Goal: Task Accomplishment & Management: Manage account settings

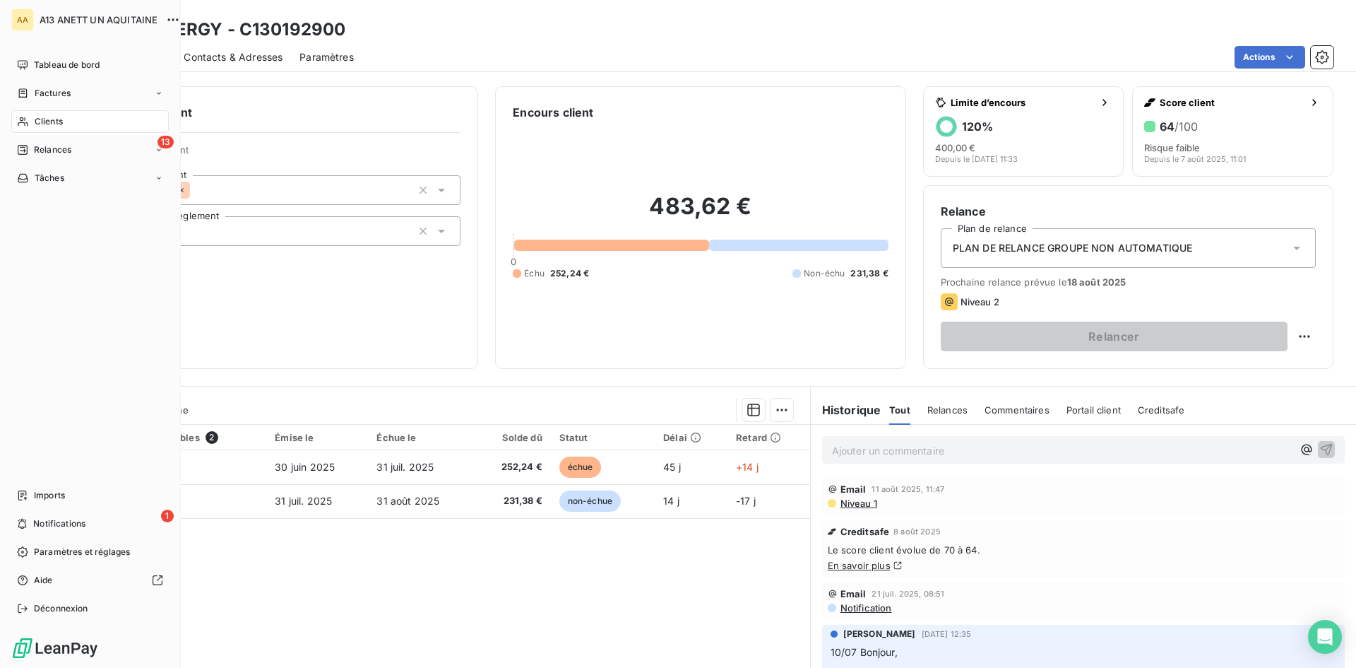
click at [54, 123] on span "Clients" at bounding box center [49, 121] width 28 height 13
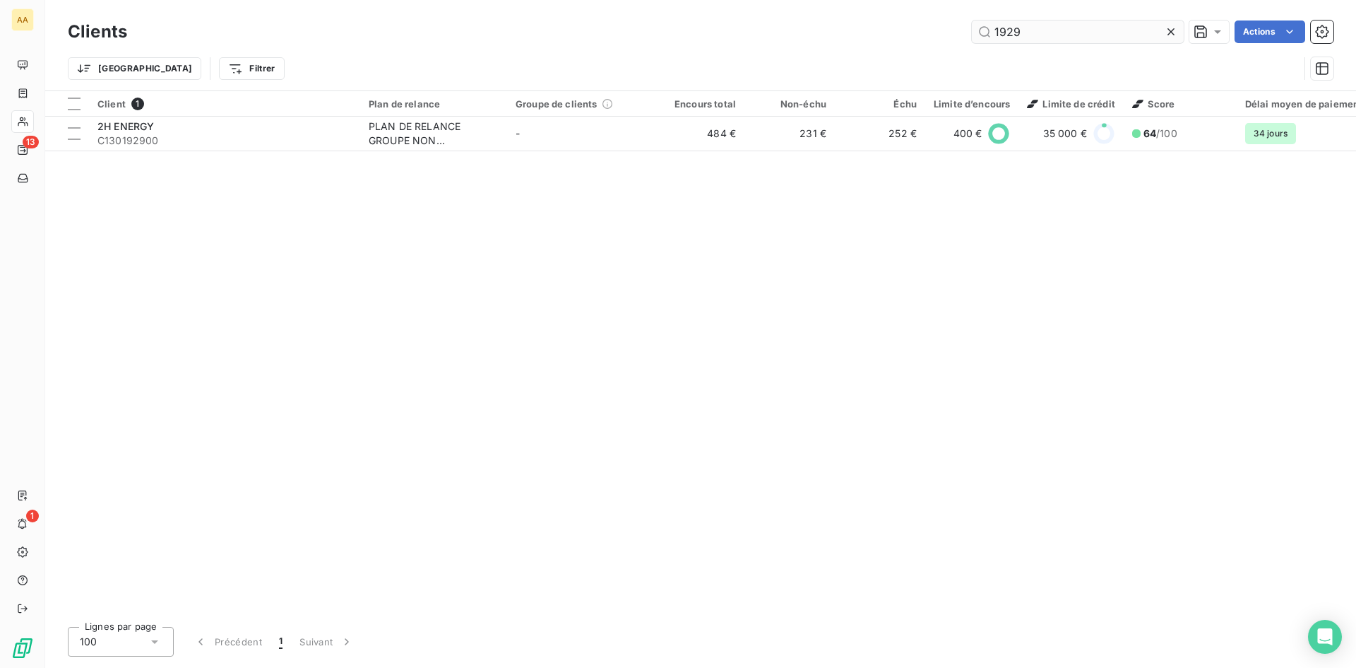
click at [1023, 36] on input "1929" at bounding box center [1078, 31] width 212 height 23
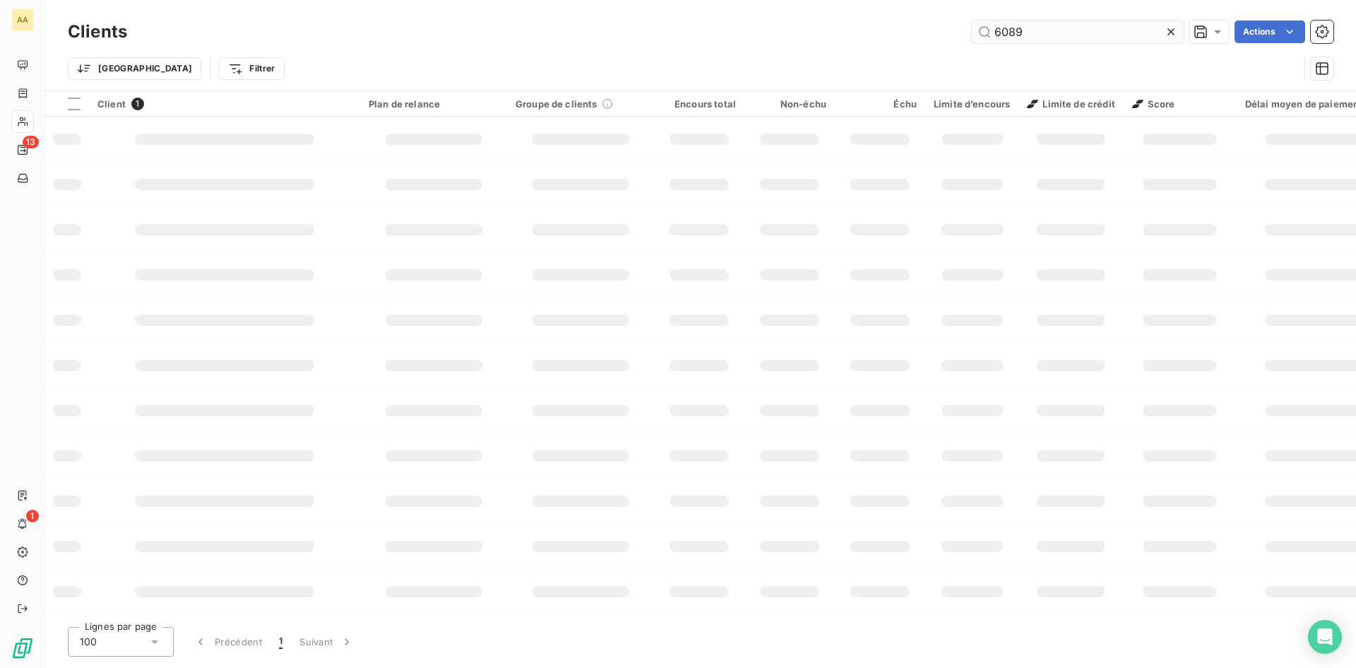
type input "6089"
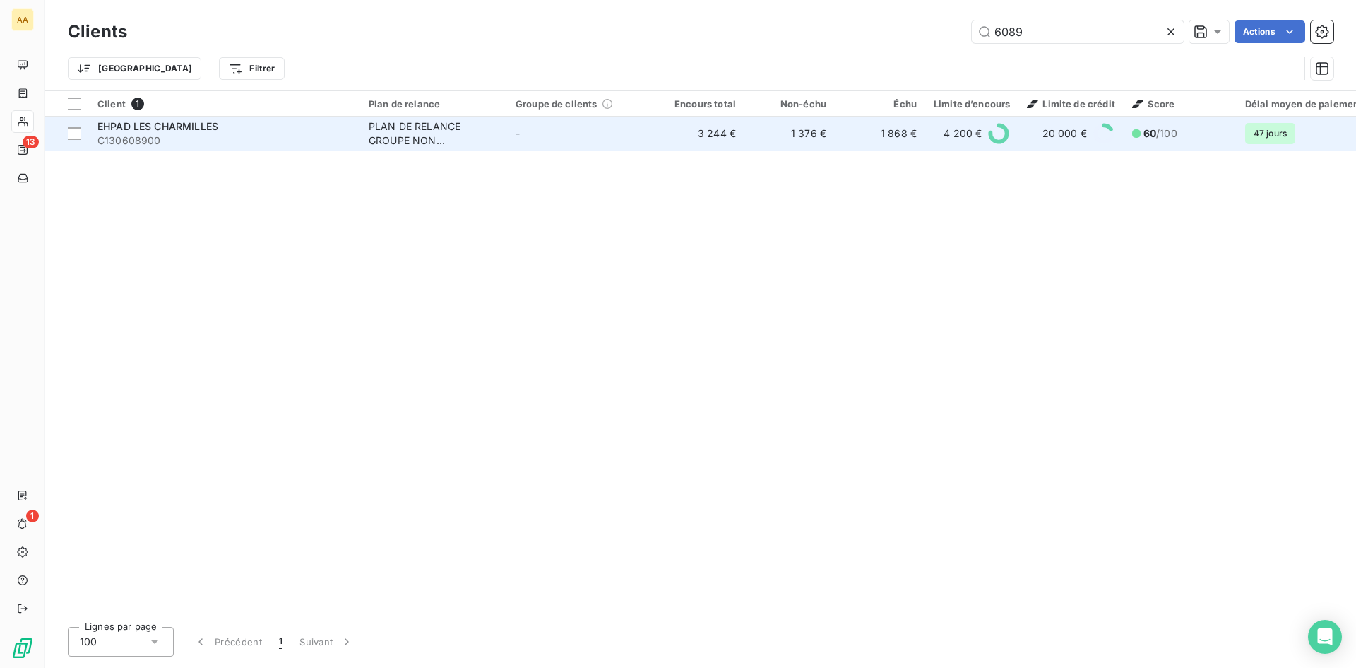
click at [372, 144] on div "PLAN DE RELANCE GROUPE NON AUTOMATIQUE" at bounding box center [434, 133] width 130 height 28
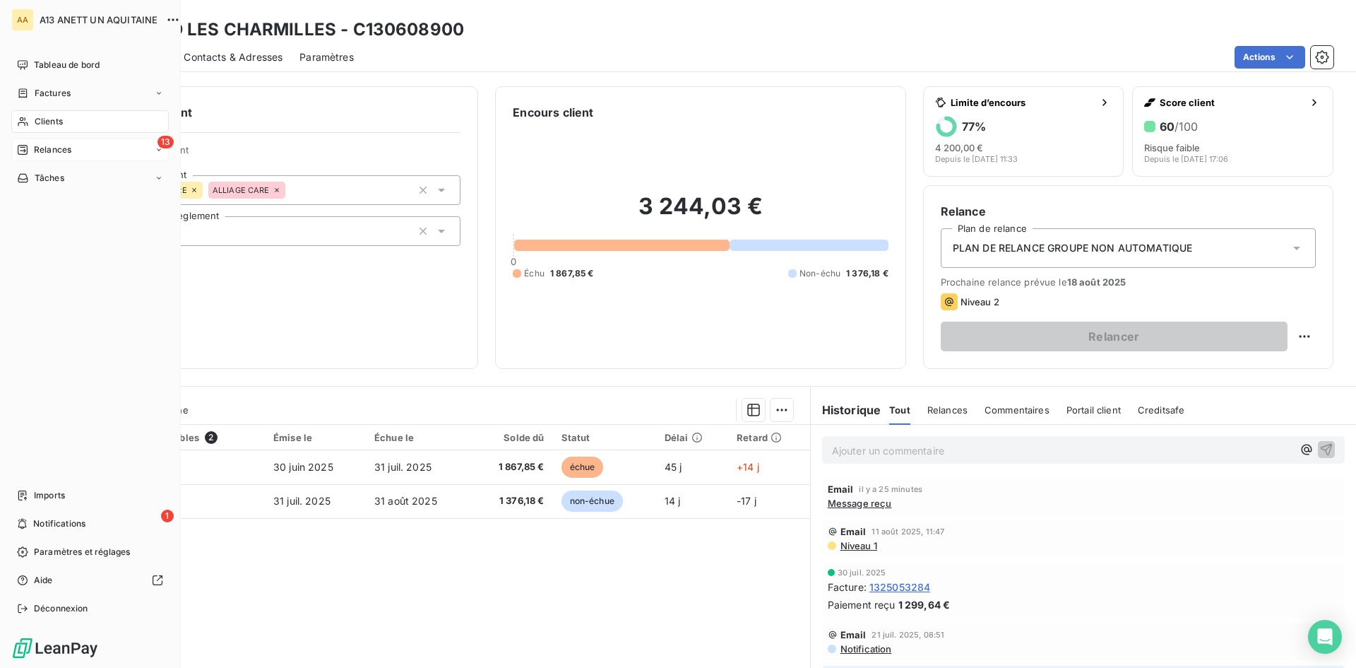
drag, startPoint x: 51, startPoint y: 150, endPoint x: 58, endPoint y: 153, distance: 7.9
click at [51, 150] on span "Relances" at bounding box center [52, 149] width 37 height 13
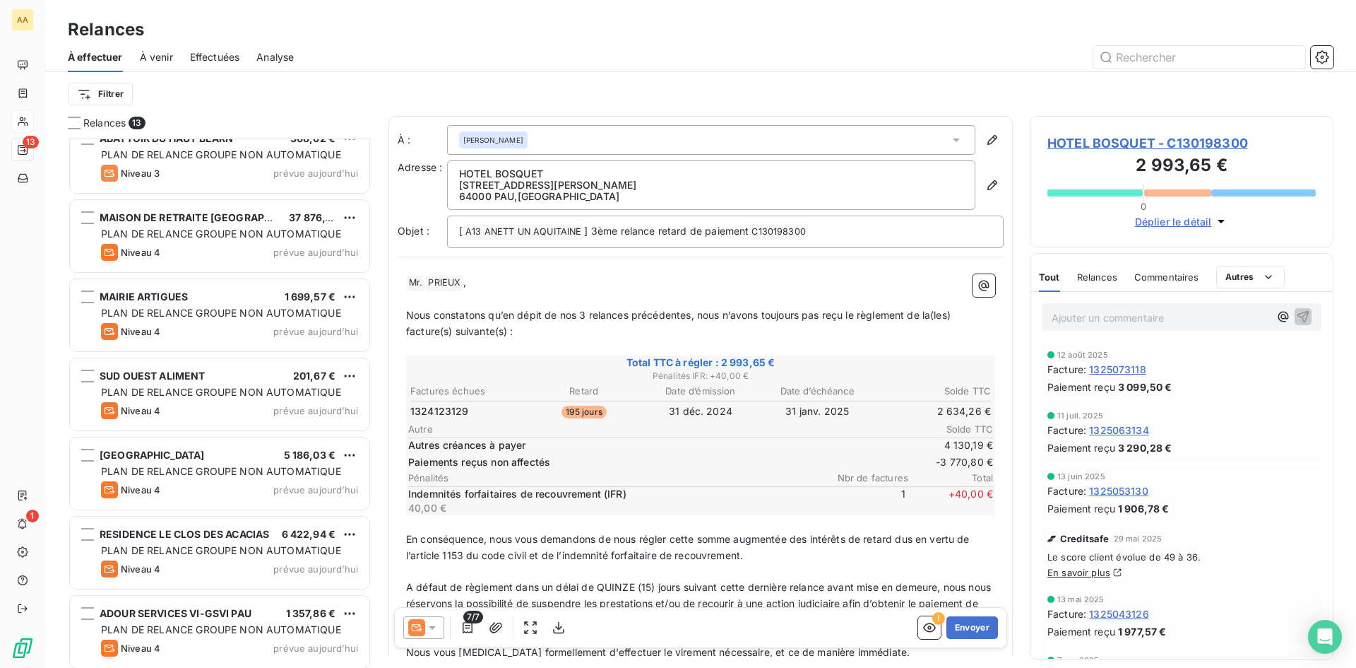
scroll to position [500, 0]
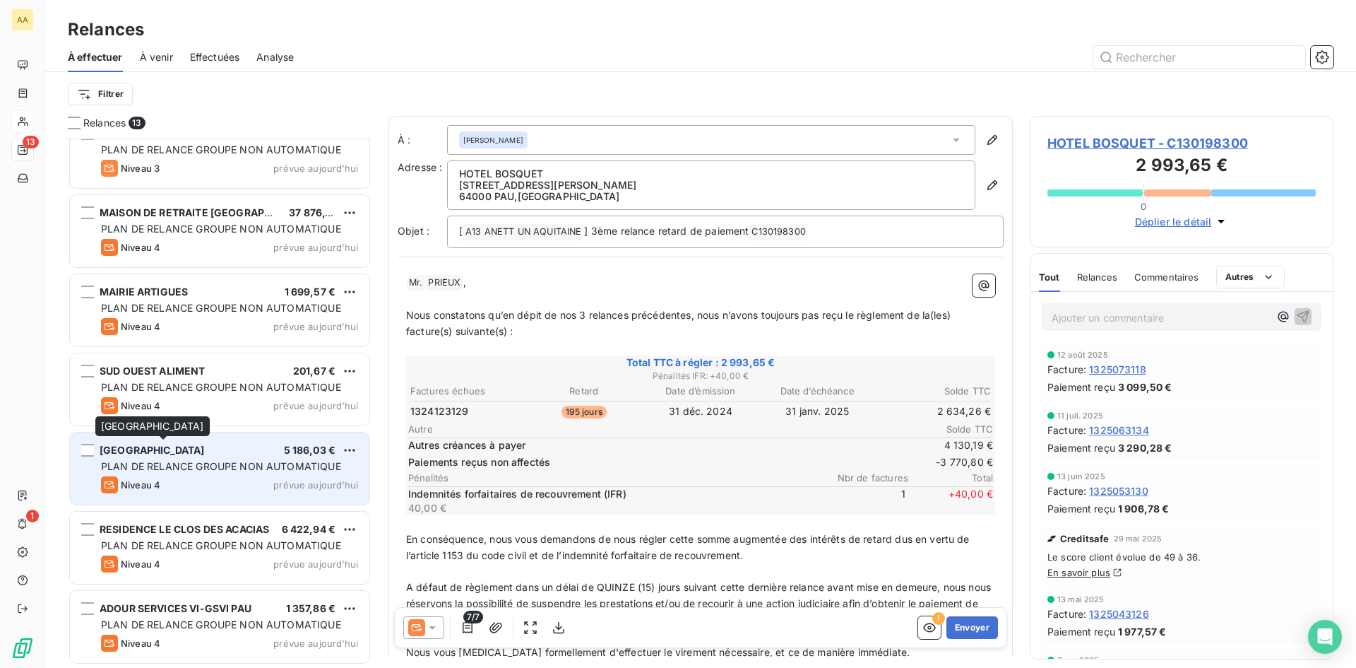
click at [205, 451] on span "[GEOGRAPHIC_DATA]" at bounding box center [152, 450] width 105 height 12
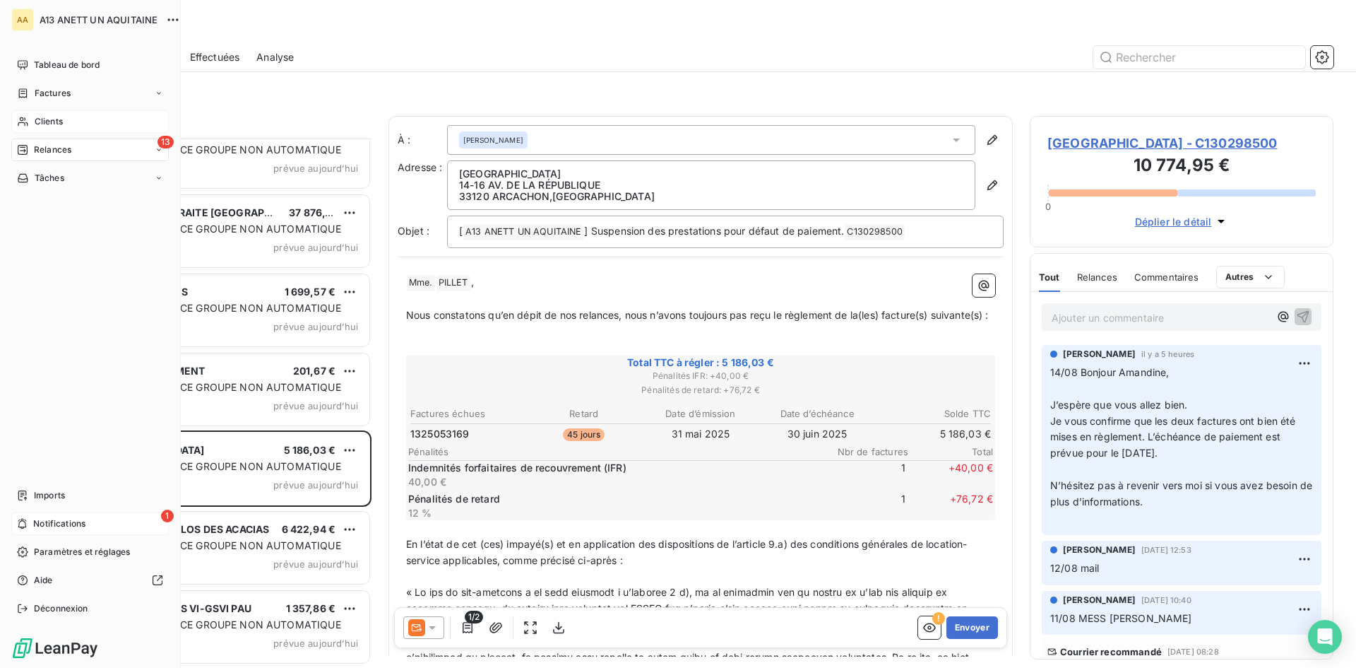
click at [43, 523] on span "Notifications" at bounding box center [59, 523] width 52 height 13
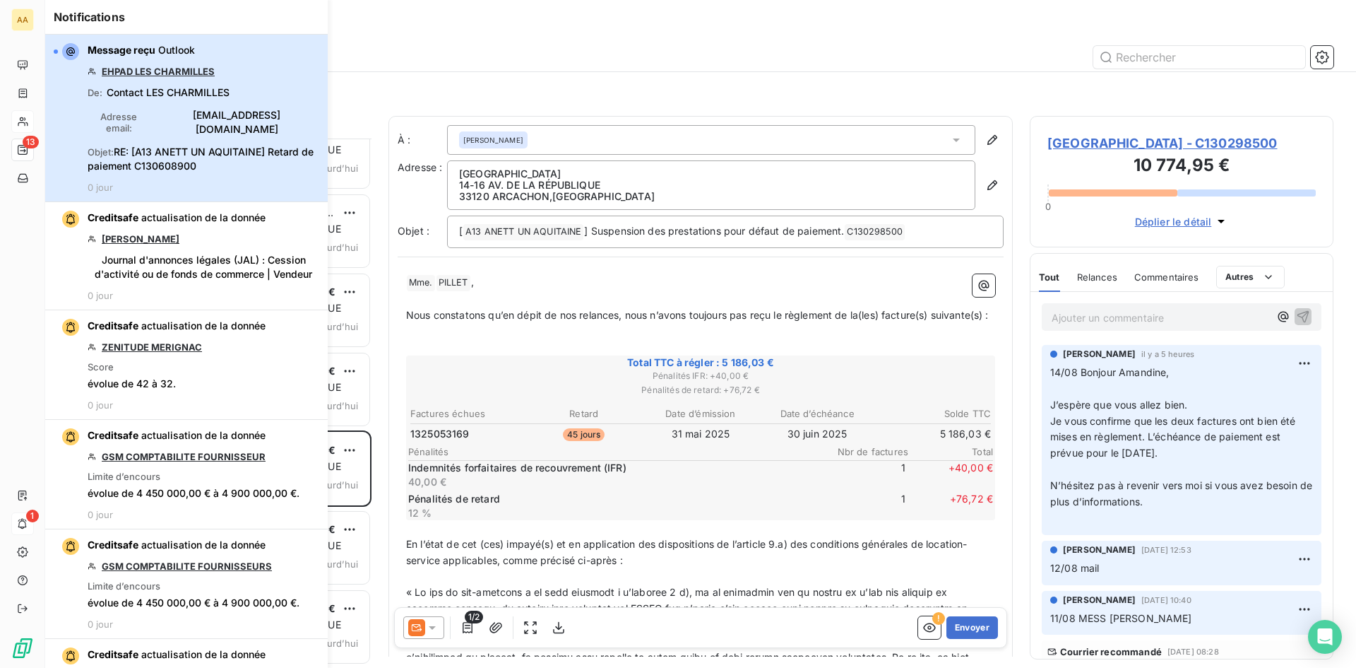
click at [170, 121] on span "[EMAIL_ADDRESS][DOMAIN_NAME]" at bounding box center [237, 122] width 165 height 28
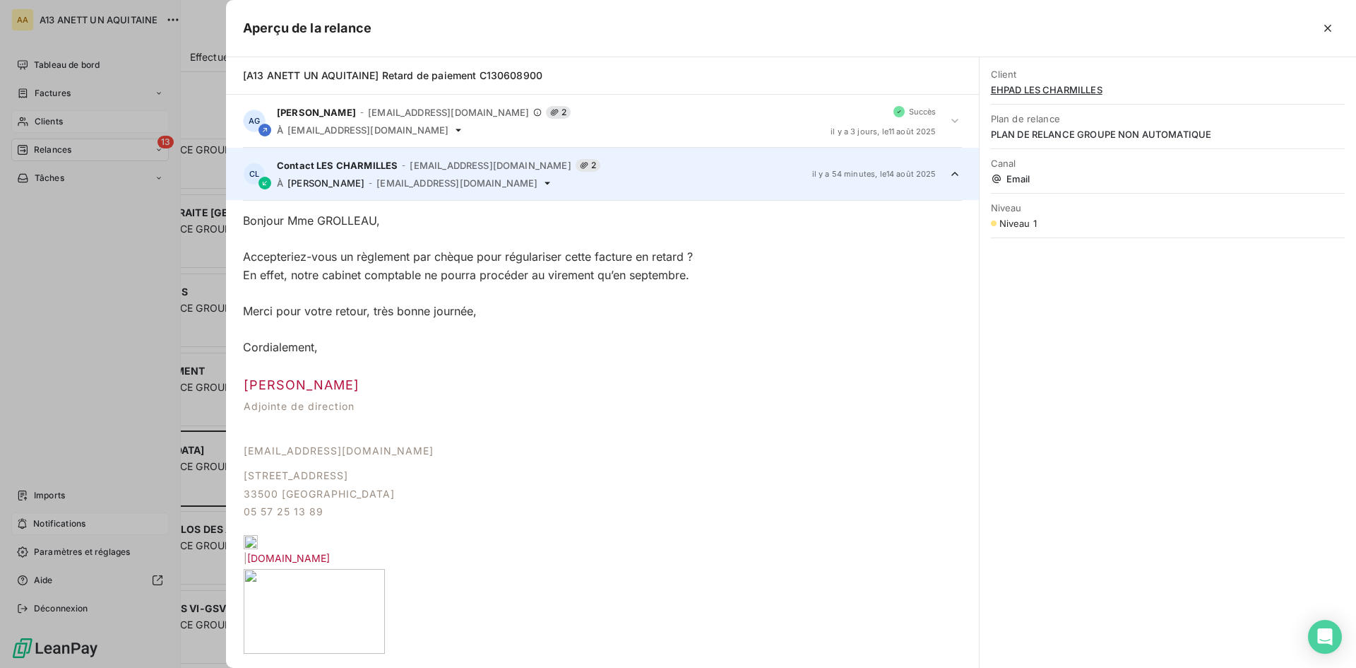
scroll to position [53, 0]
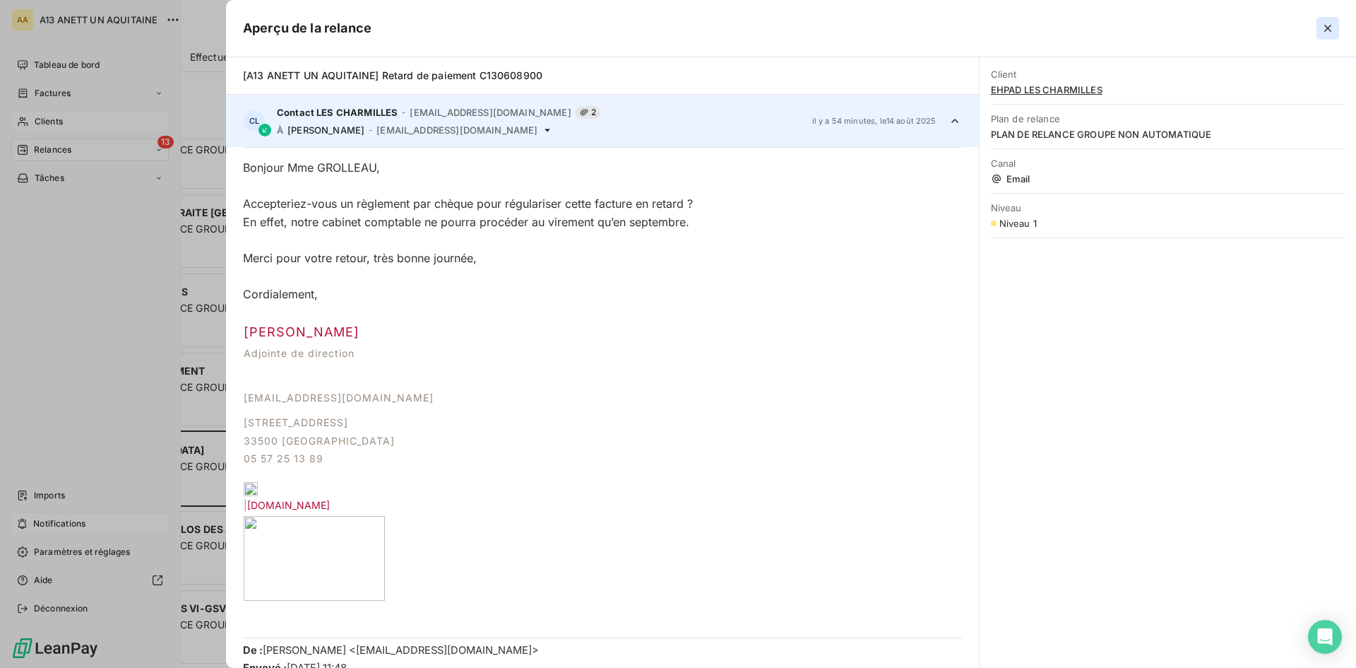
click at [1323, 32] on icon "button" at bounding box center [1328, 28] width 14 height 14
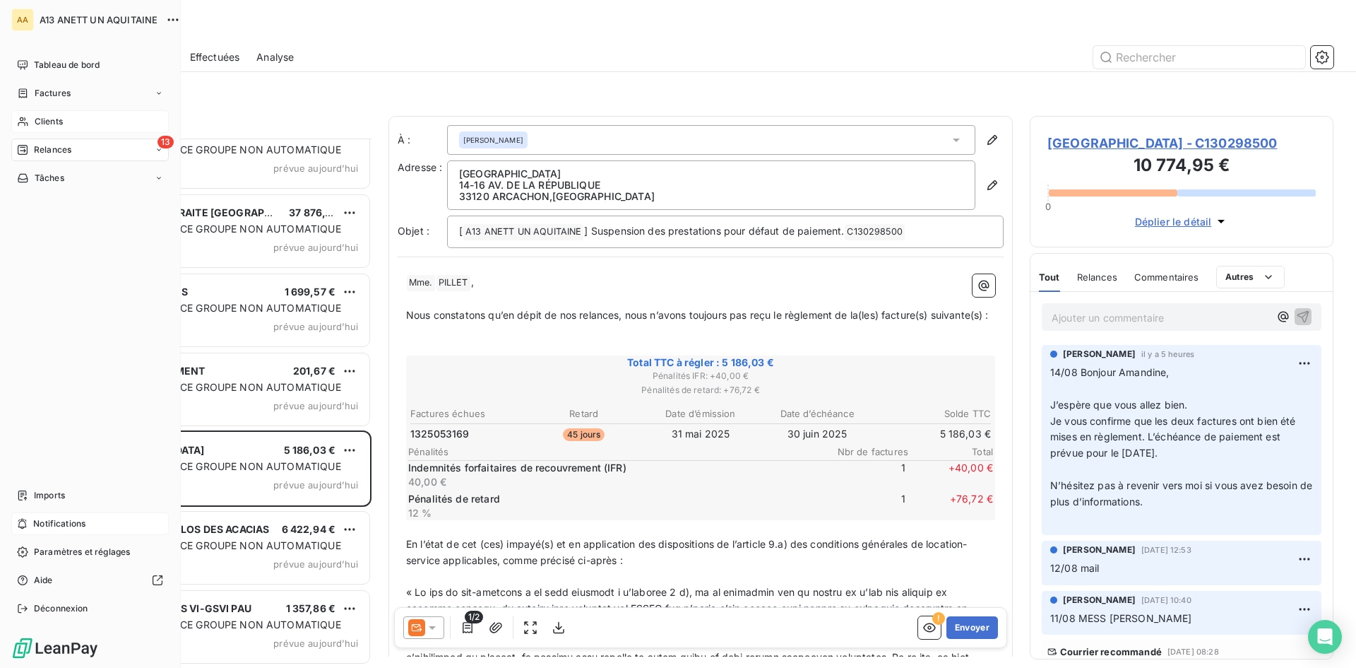
click at [93, 148] on div "13 Relances" at bounding box center [90, 149] width 158 height 23
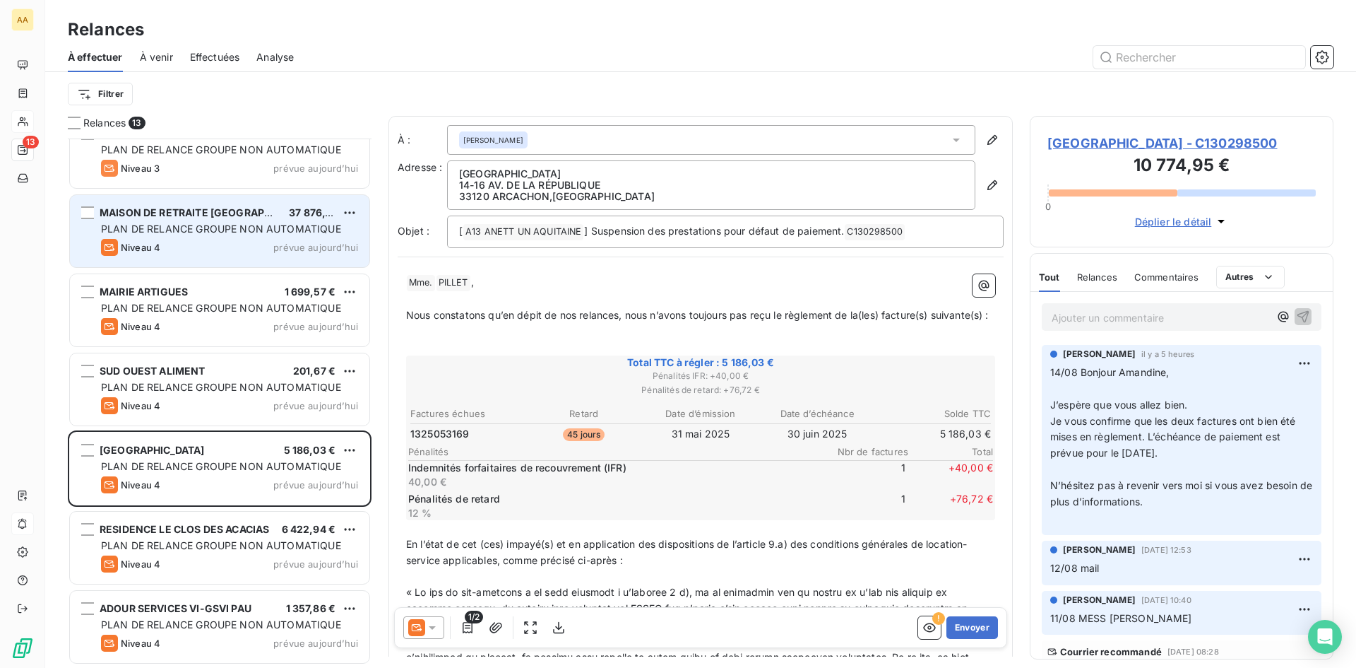
click at [218, 235] on div "PLAN DE RELANCE GROUPE NON AUTOMATIQUE" at bounding box center [229, 229] width 257 height 14
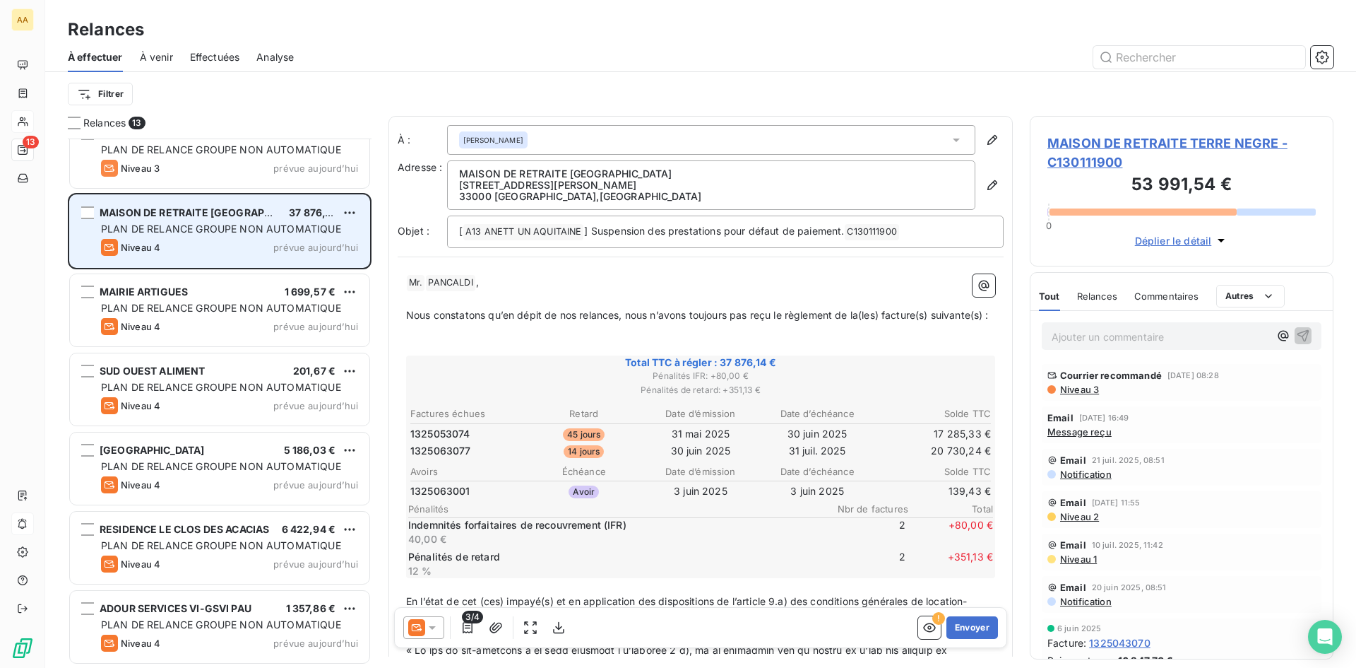
scroll to position [518, 293]
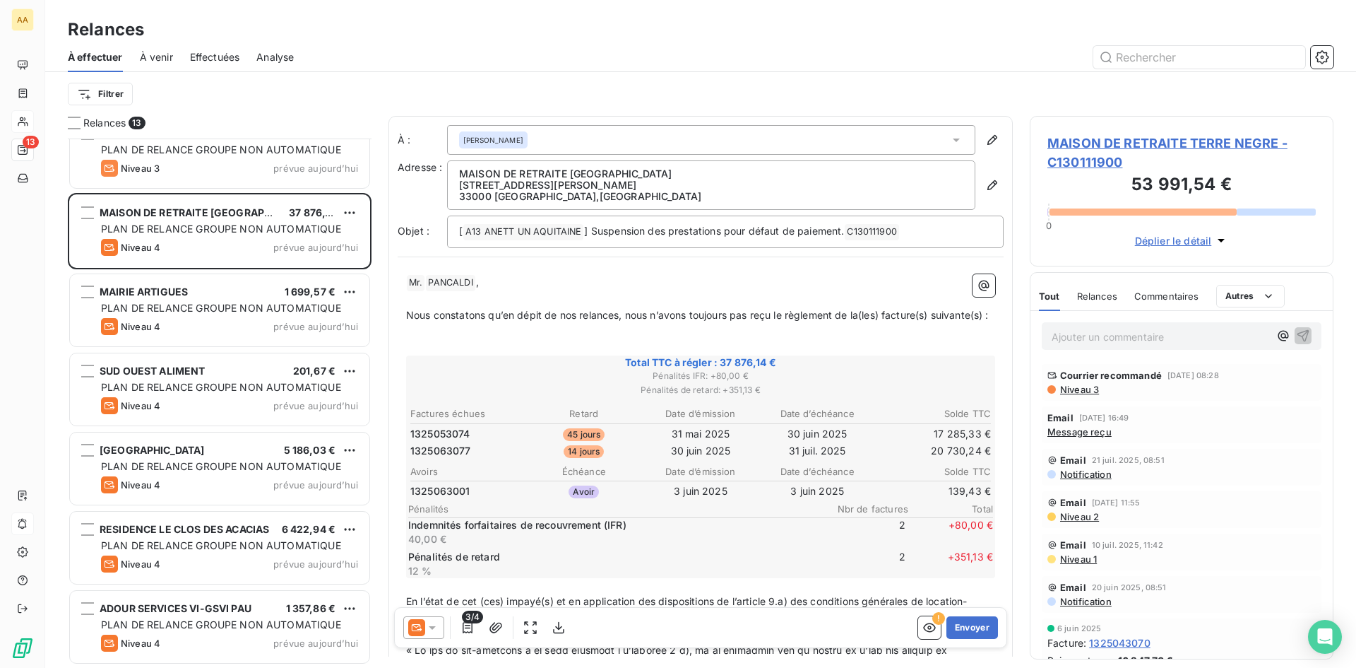
click at [1099, 338] on p "Ajouter un commentaire ﻿" at bounding box center [1161, 337] width 218 height 18
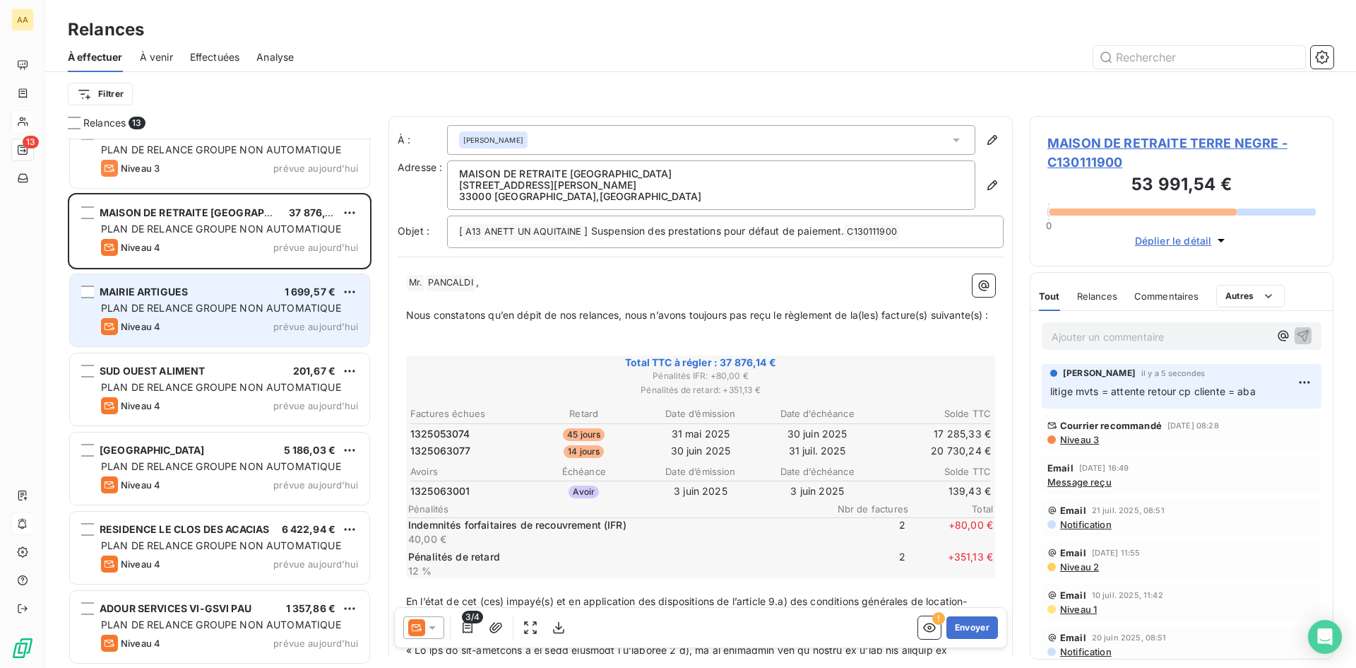
click at [187, 312] on span "PLAN DE RELANCE GROUPE NON AUTOMATIQUE" at bounding box center [221, 308] width 240 height 12
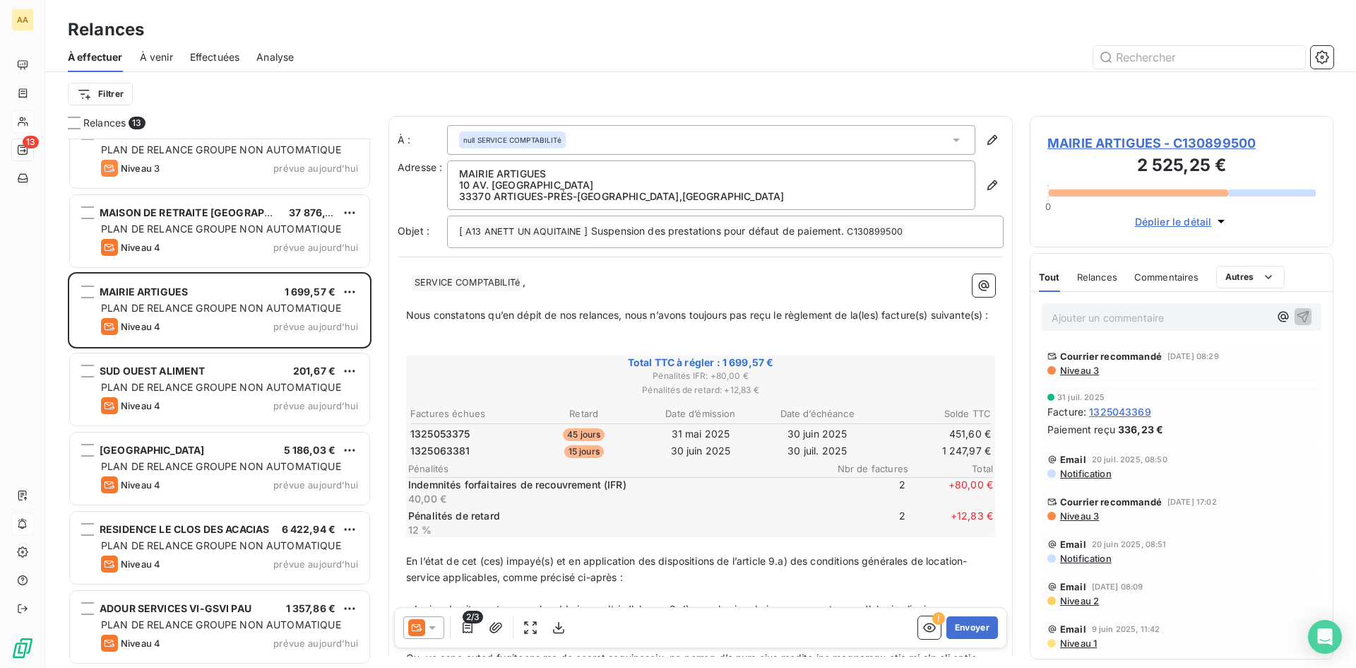
click at [1111, 323] on p "Ajouter un commentaire ﻿" at bounding box center [1161, 318] width 218 height 18
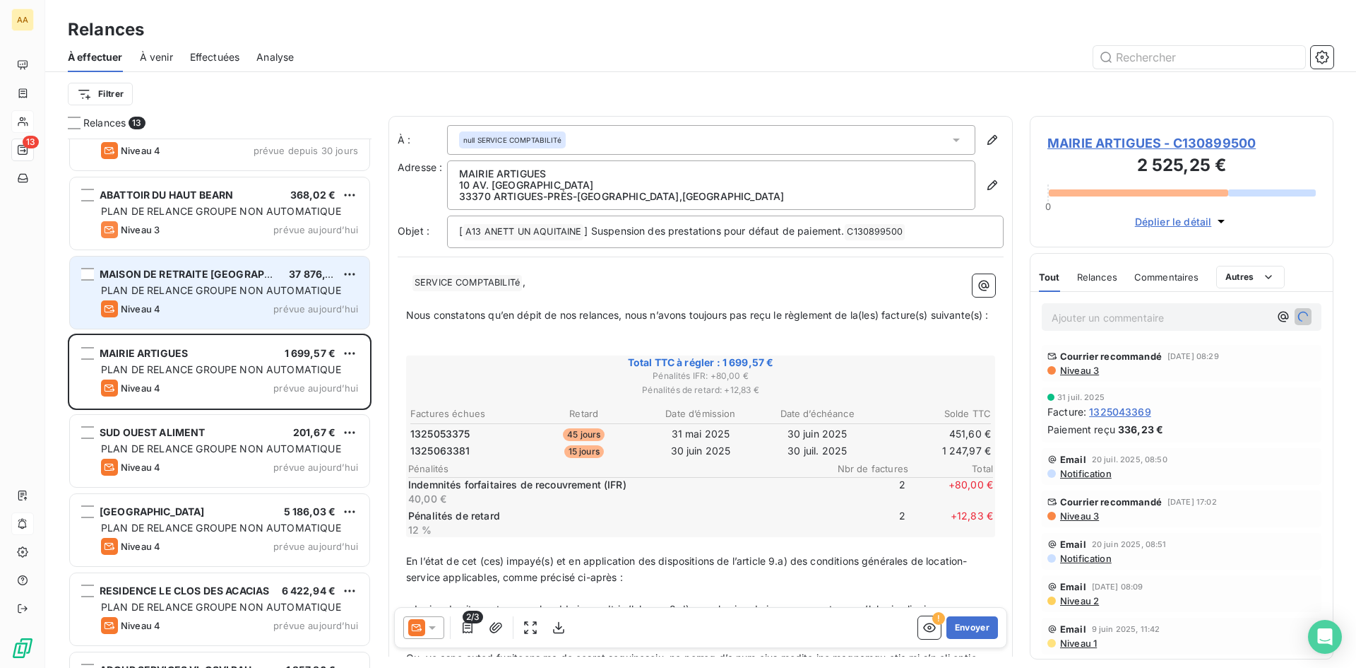
scroll to position [429, 0]
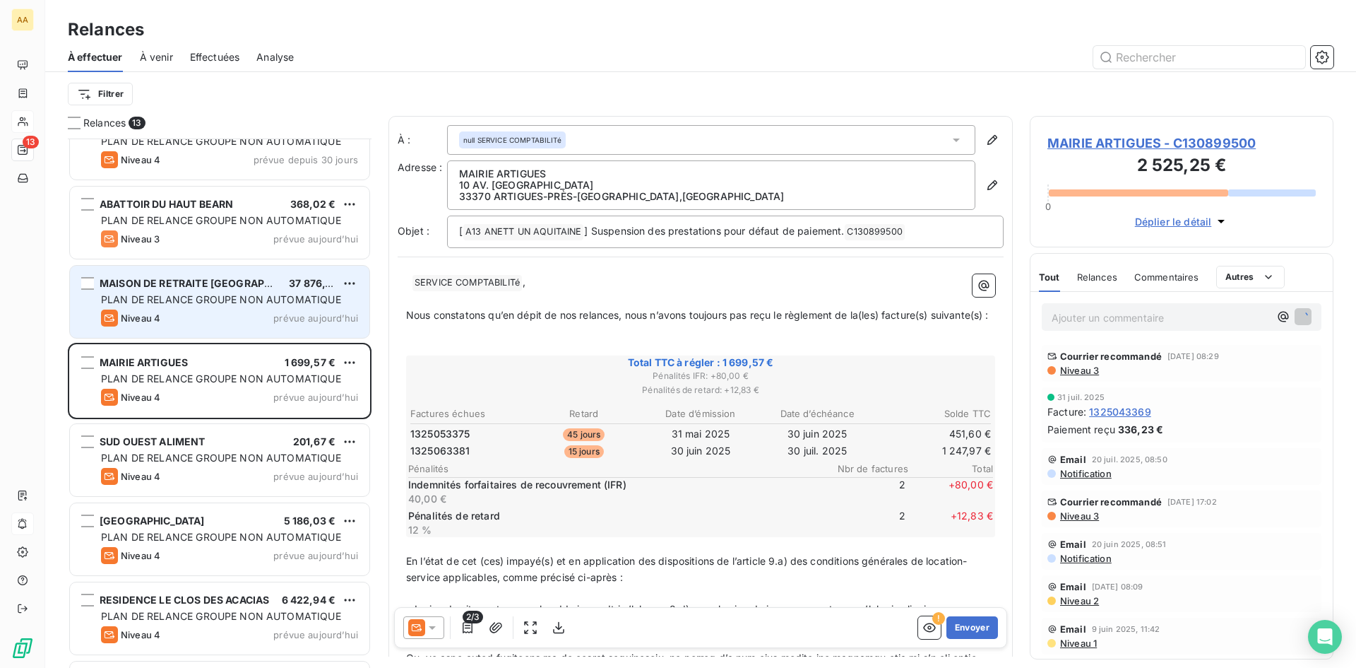
click at [220, 202] on span "ABATTOIR DU HAUT BEARN" at bounding box center [167, 204] width 134 height 12
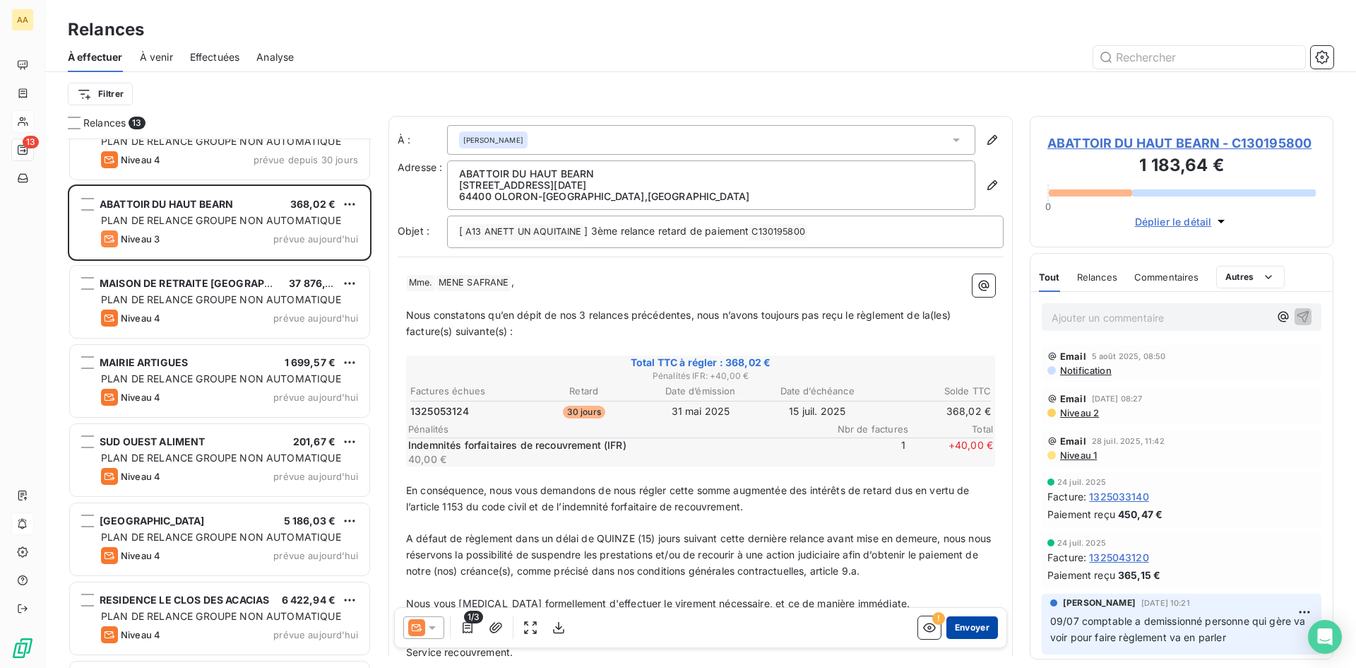
click at [951, 620] on button "Envoyer" at bounding box center [973, 627] width 52 height 23
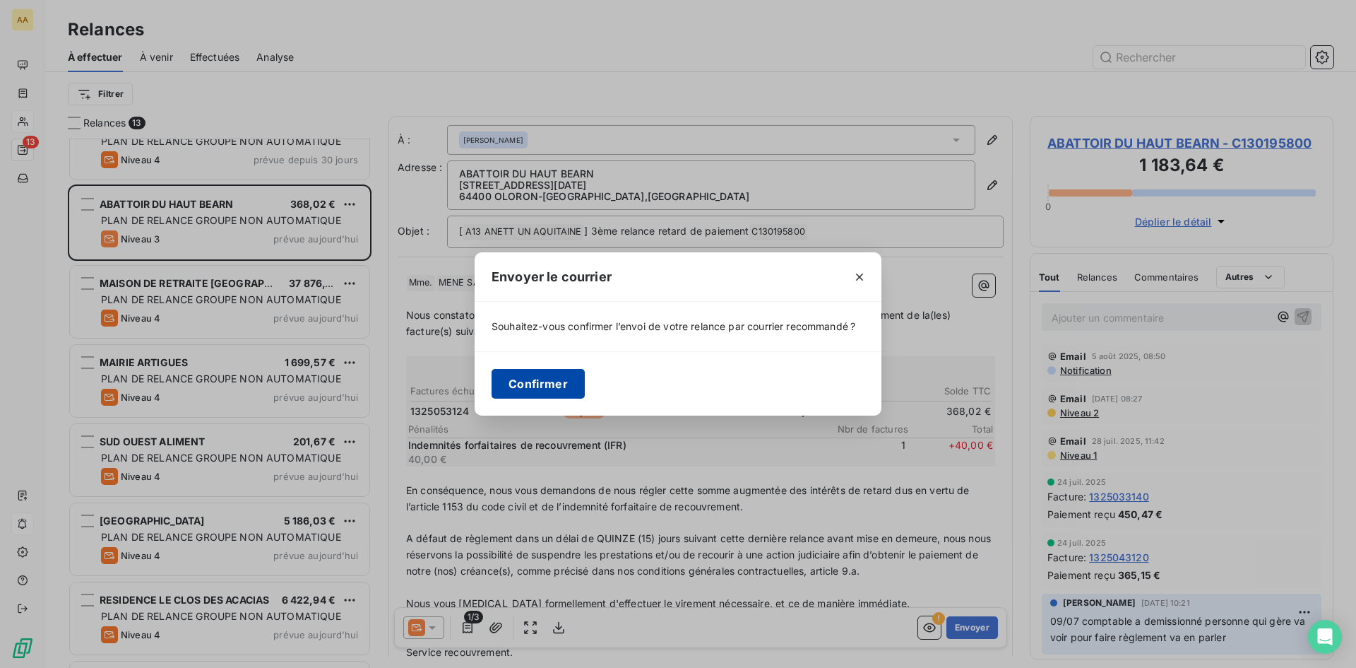
click at [552, 380] on button "Confirmer" at bounding box center [538, 384] width 93 height 30
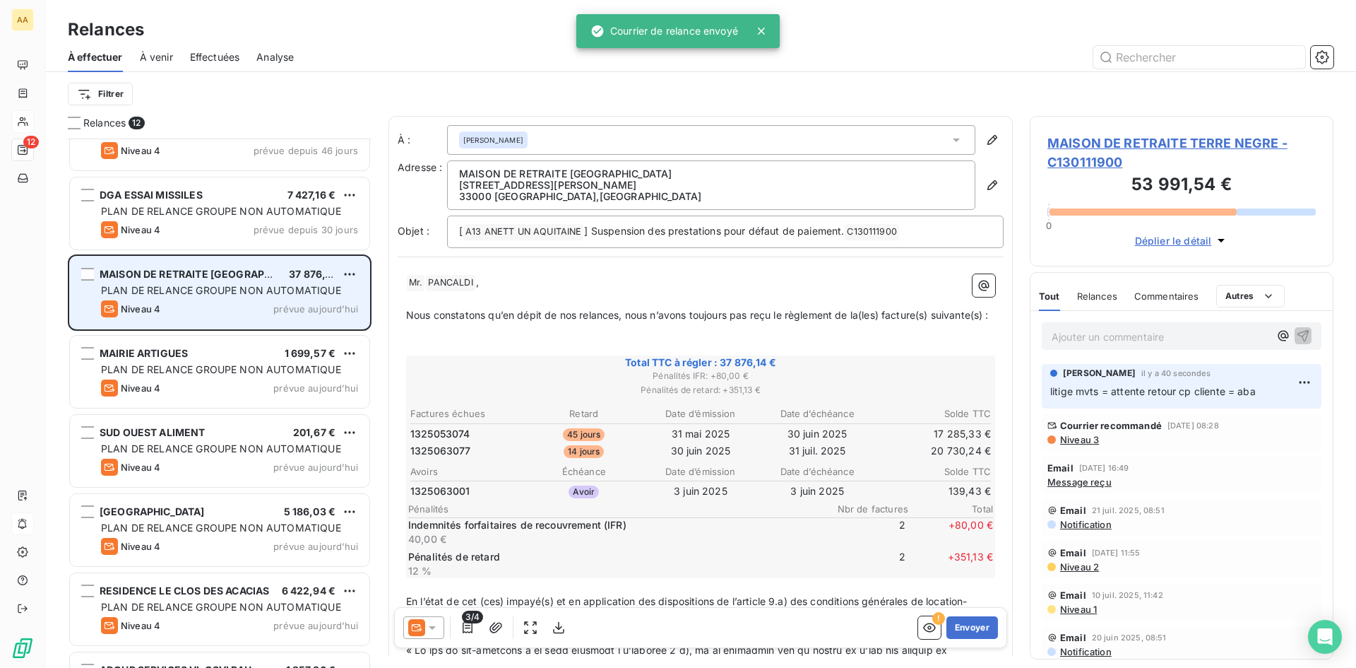
scroll to position [279, 0]
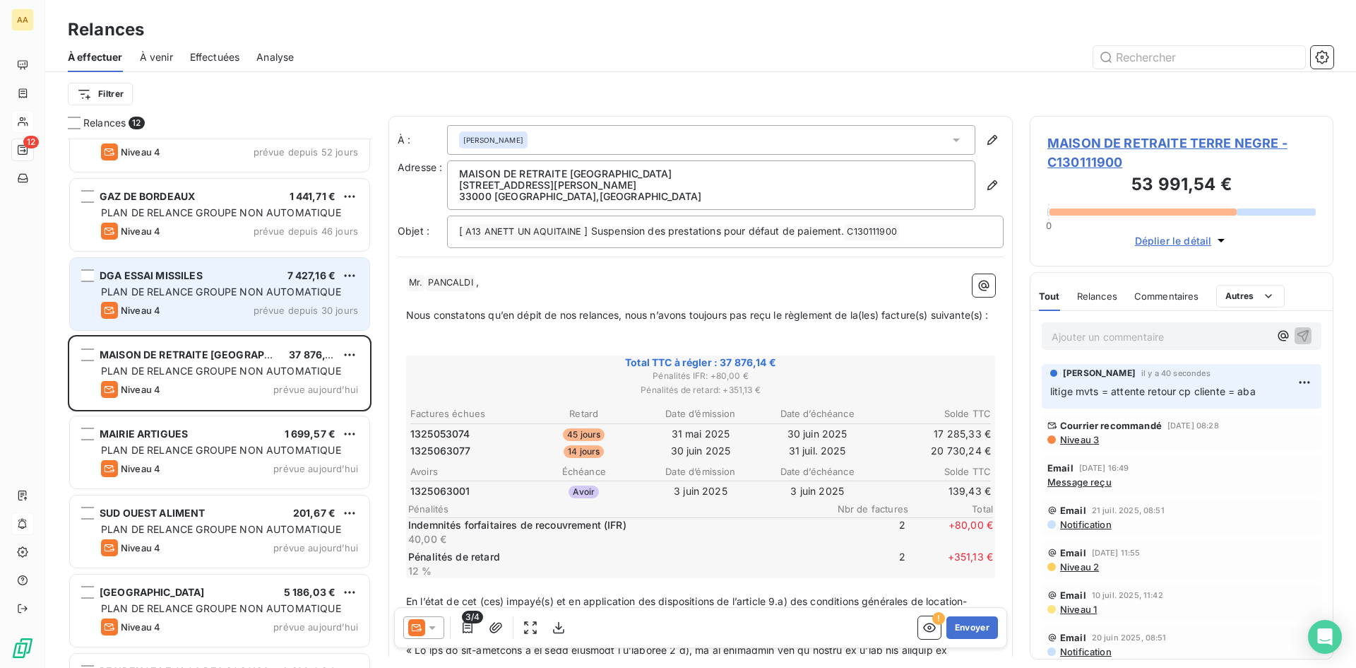
click at [270, 268] on div "DGA ESSAI MISSILES 7 427,16 € PLAN DE RELANCE GROUPE NON AUTOMATIQUE Niveau 4 p…" at bounding box center [219, 294] width 299 height 72
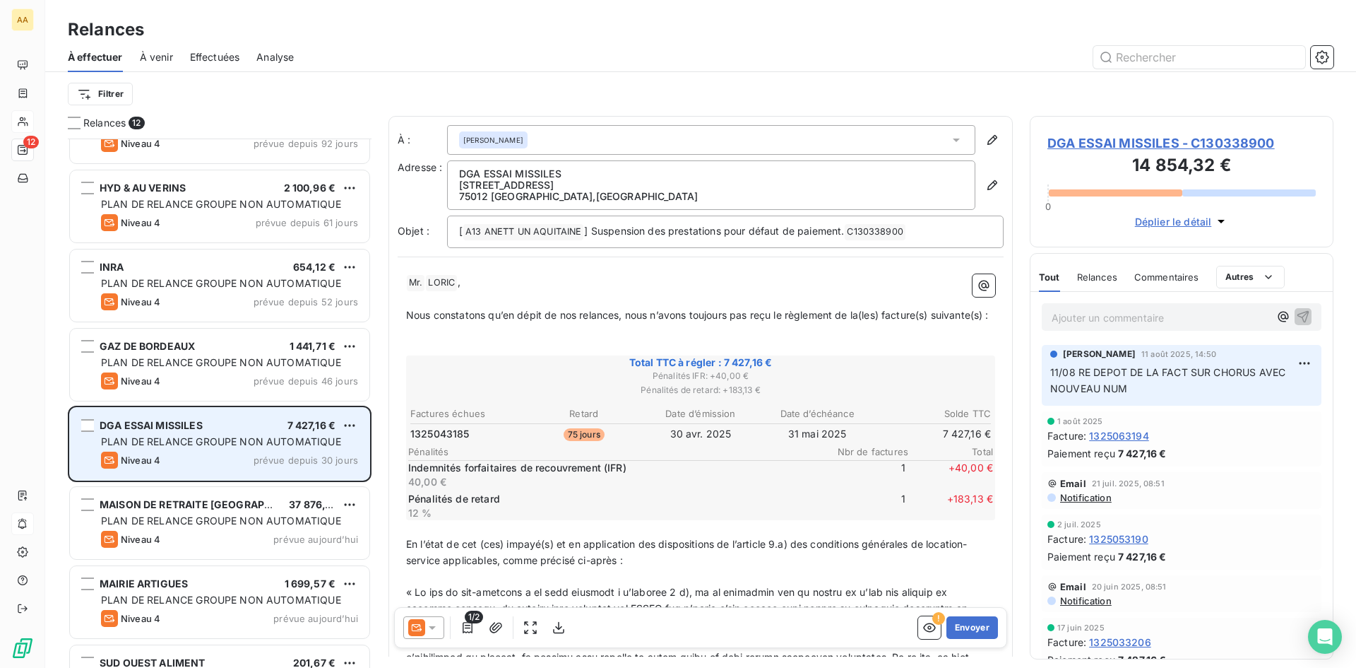
scroll to position [67, 0]
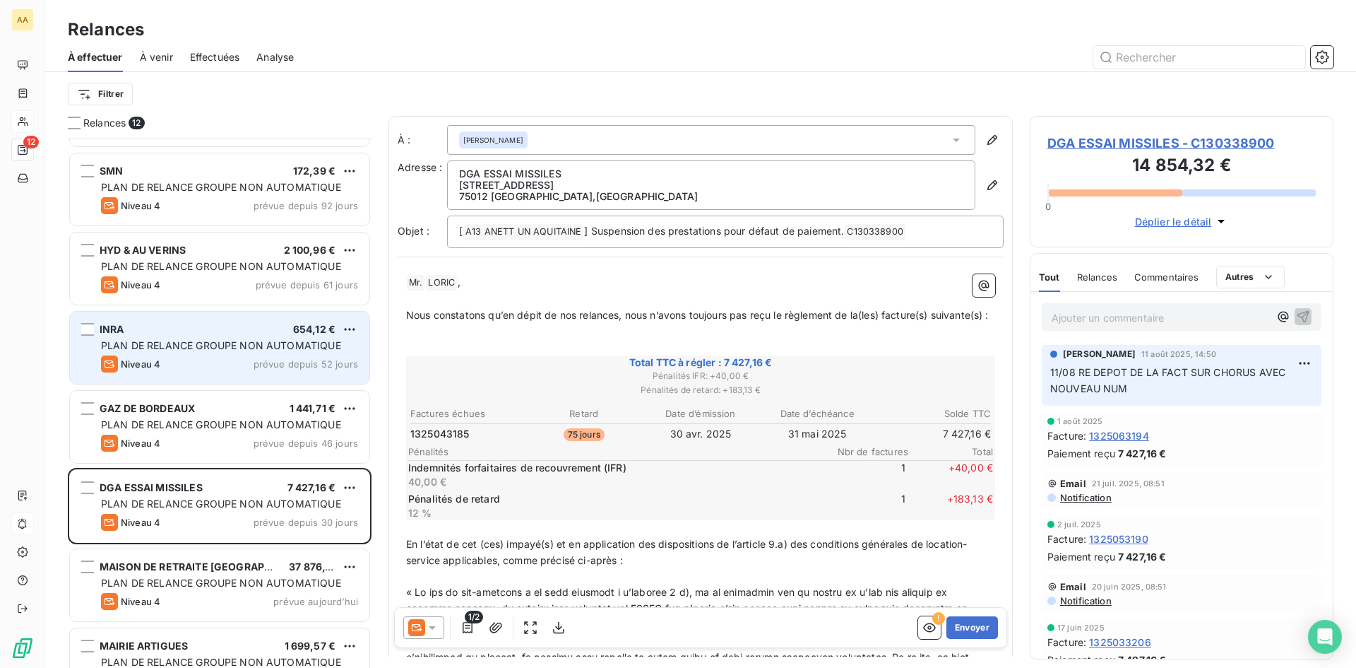
click at [212, 345] on span "PLAN DE RELANCE GROUPE NON AUTOMATIQUE" at bounding box center [221, 345] width 240 height 12
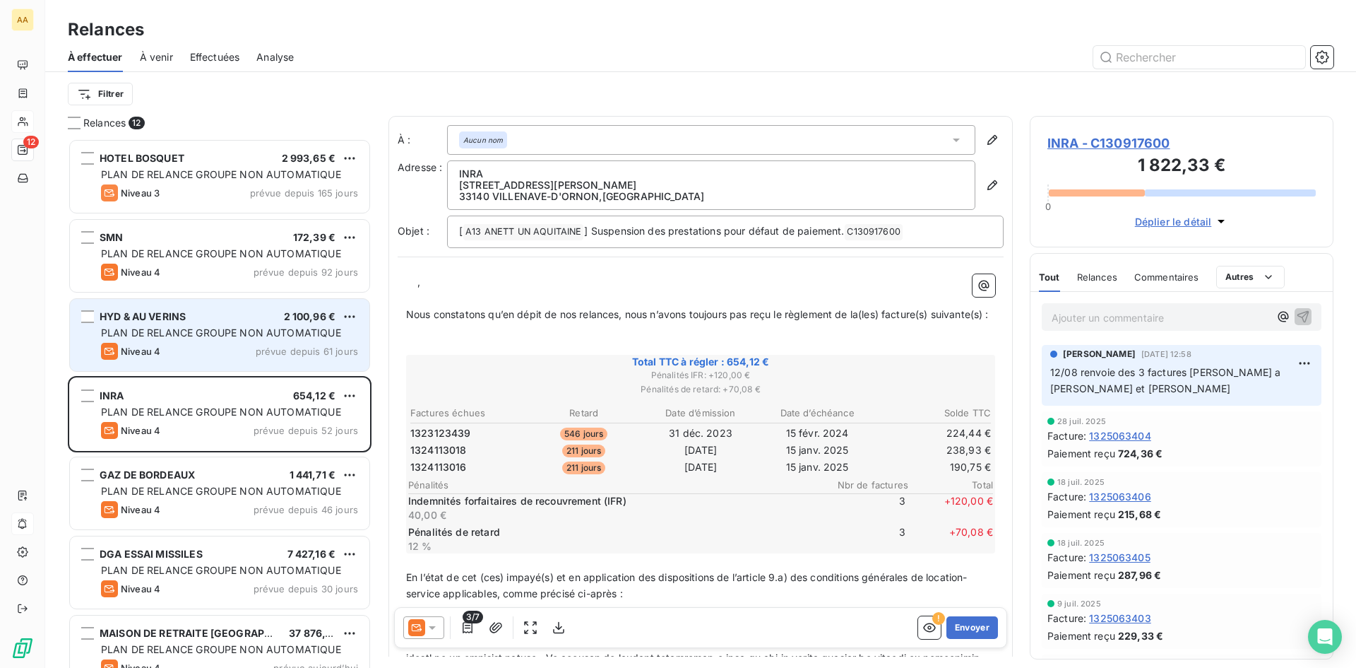
click at [222, 314] on div "HYD & AU VERINS 2 100,96 €" at bounding box center [229, 316] width 257 height 13
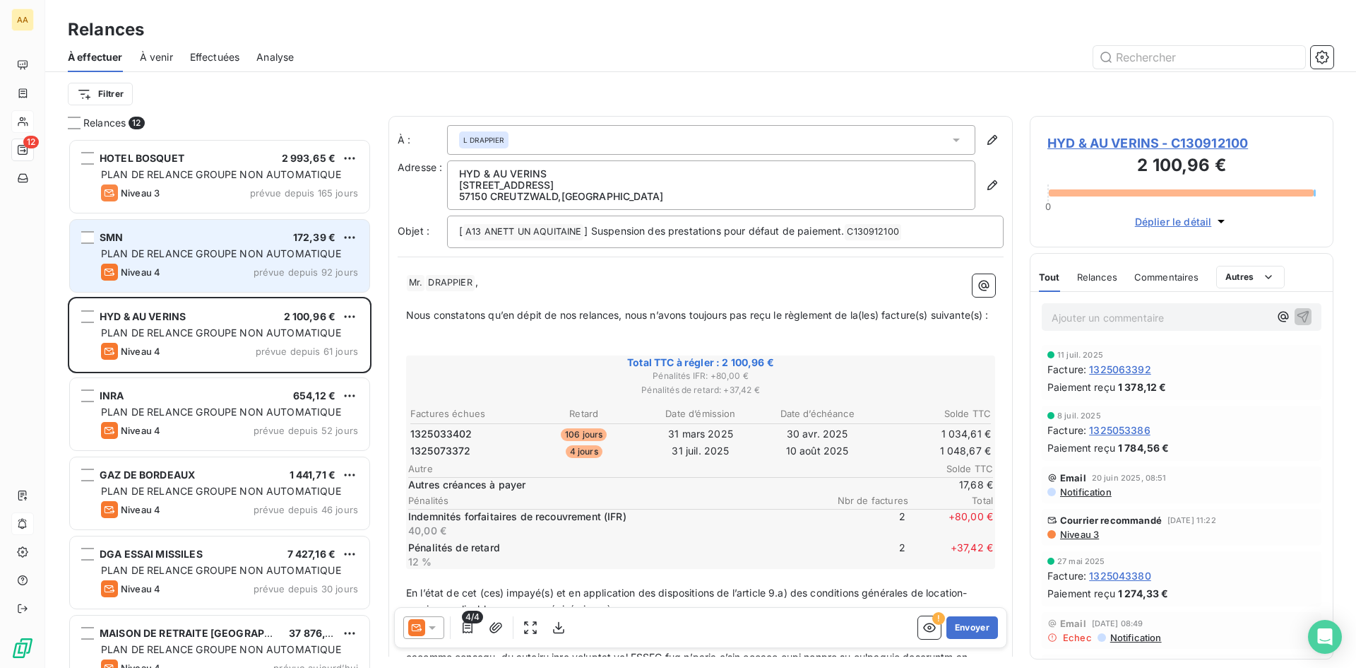
click at [220, 263] on div "Niveau 4 prévue depuis 92 jours" at bounding box center [229, 271] width 257 height 17
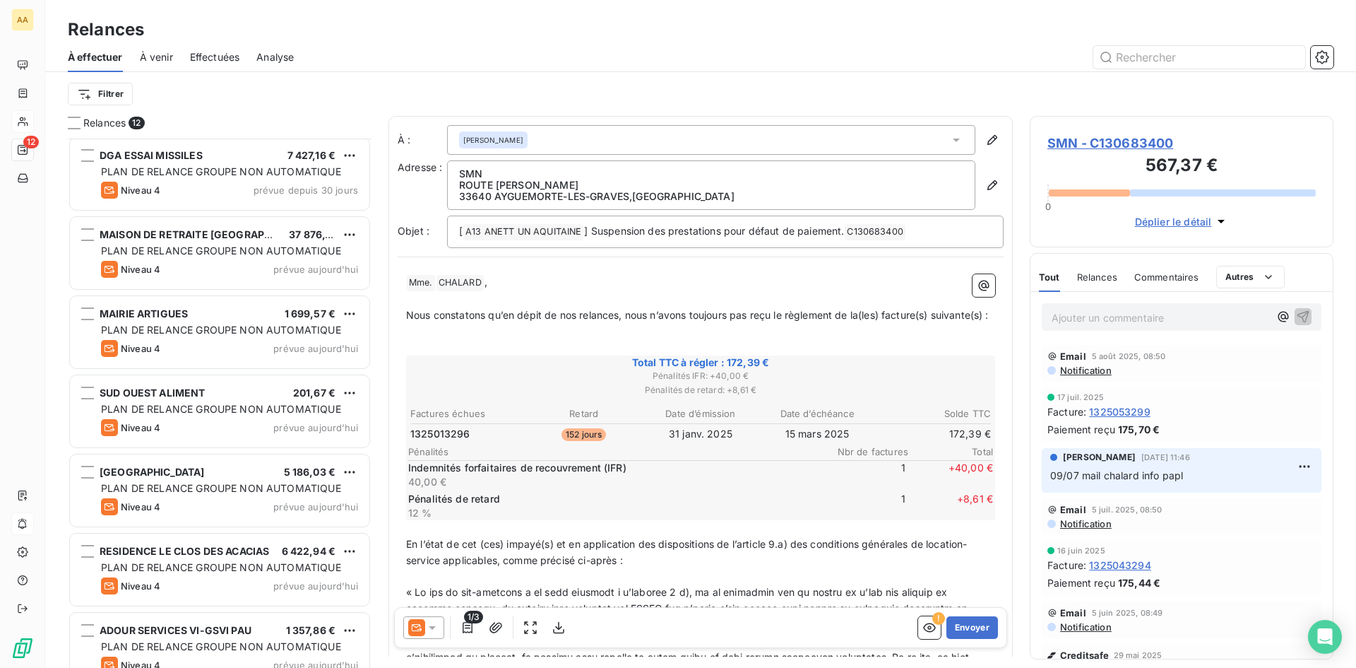
scroll to position [421, 0]
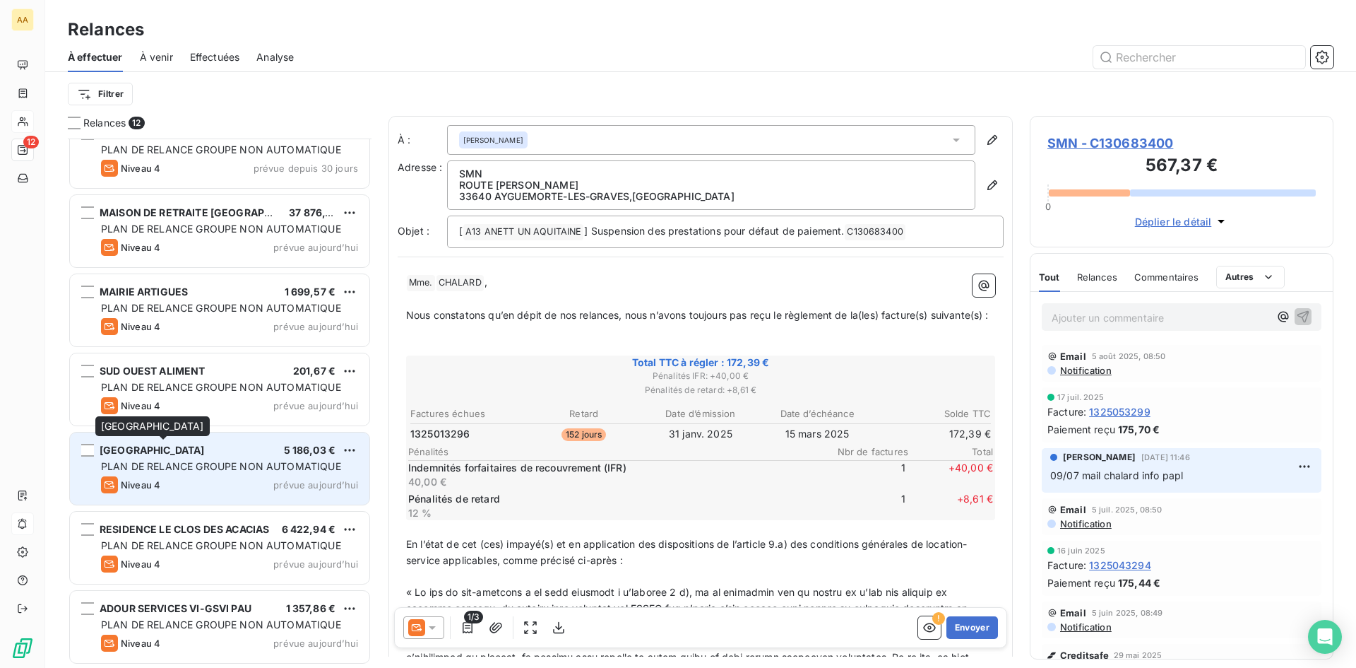
click at [203, 450] on span "[GEOGRAPHIC_DATA]" at bounding box center [152, 450] width 105 height 12
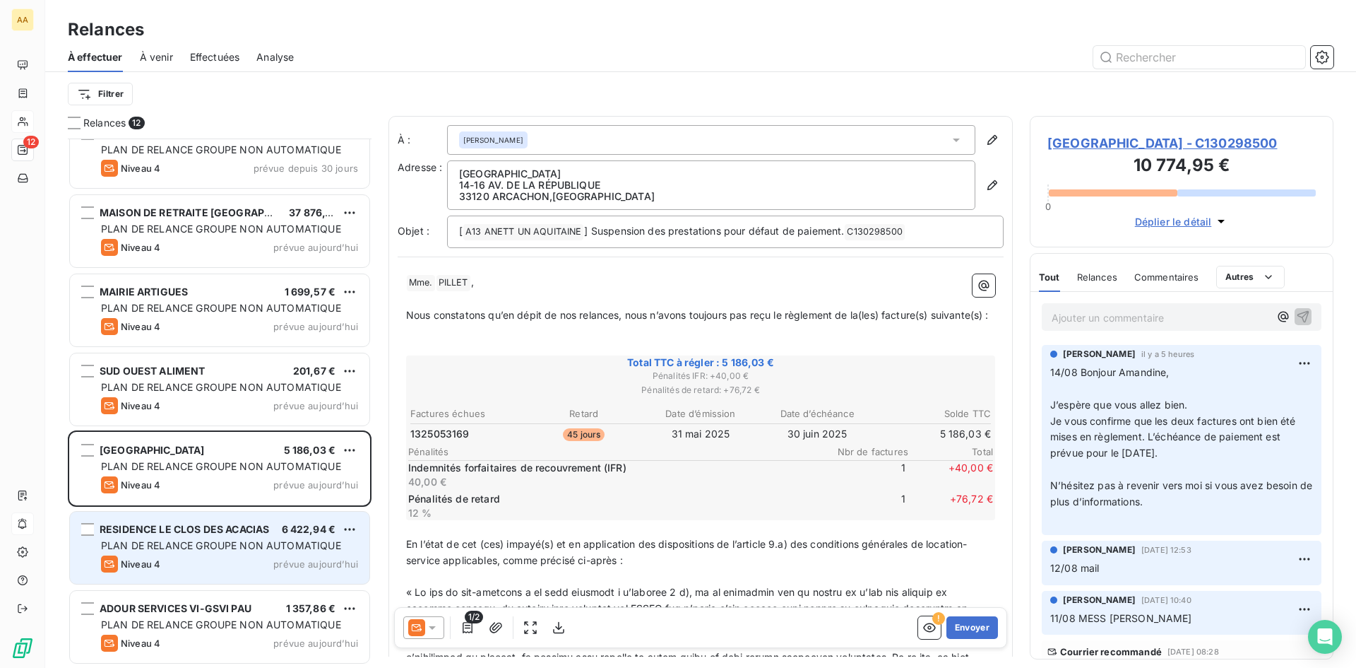
click at [219, 527] on span "RESIDENCE LE CLOS DES ACACIAS" at bounding box center [185, 529] width 170 height 12
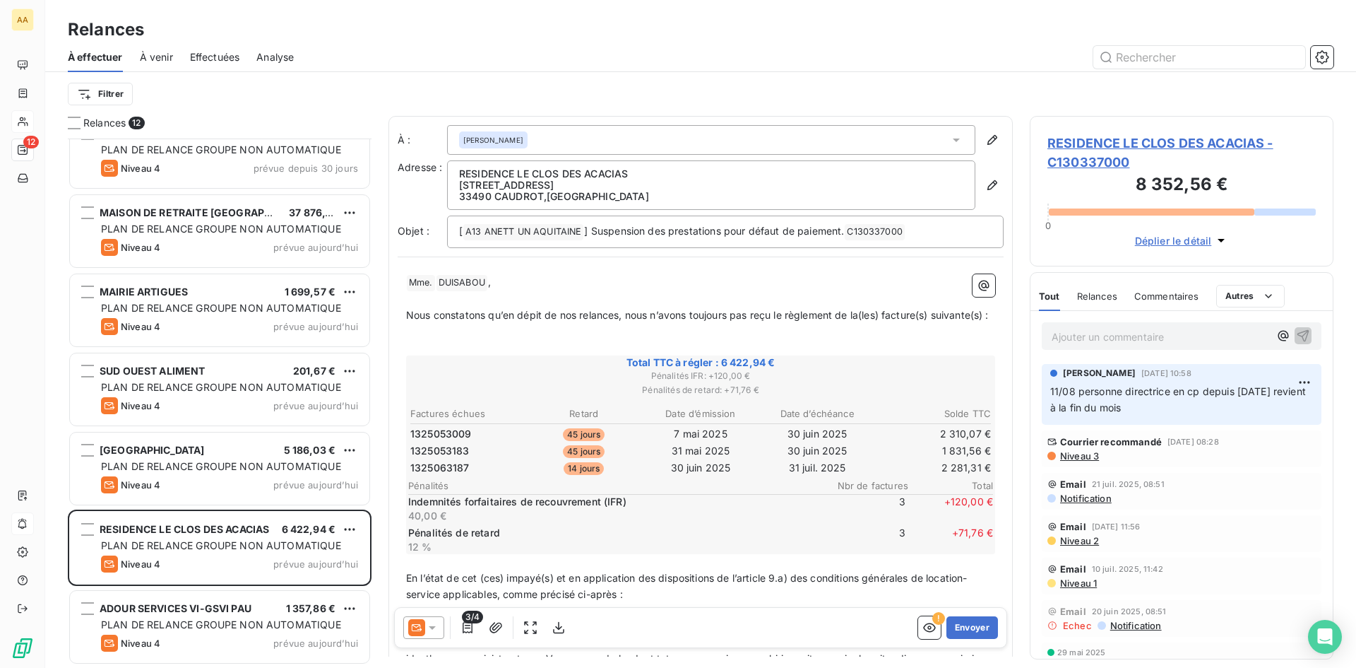
click at [1108, 336] on p "Ajouter un commentaire ﻿" at bounding box center [1161, 337] width 218 height 18
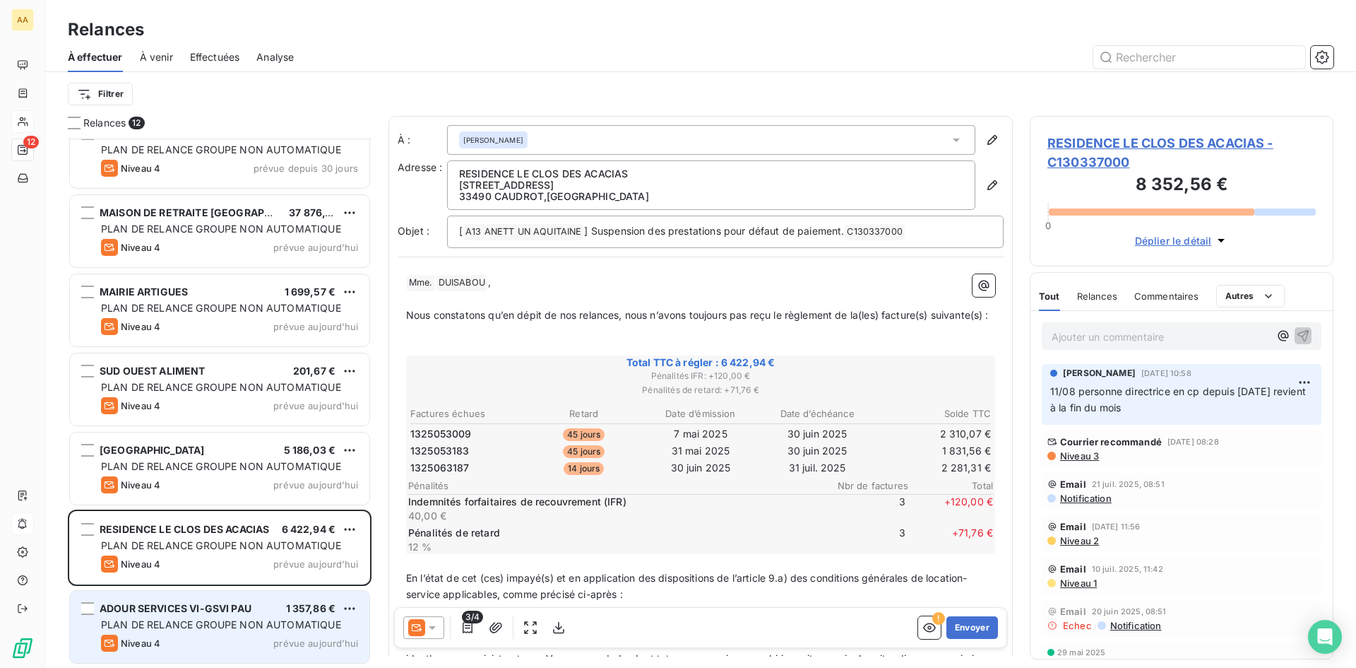
click at [196, 608] on span "ADOUR SERVICES VI-GSVI PAU" at bounding box center [176, 608] width 152 height 12
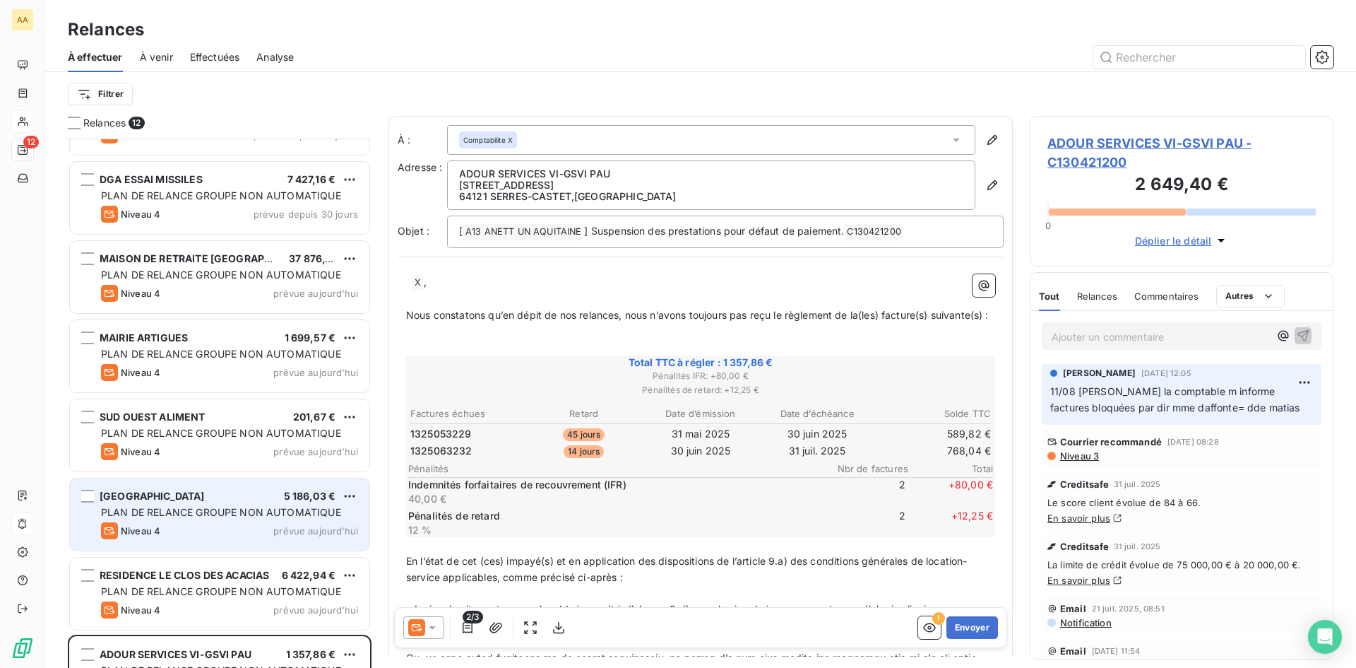
scroll to position [350, 0]
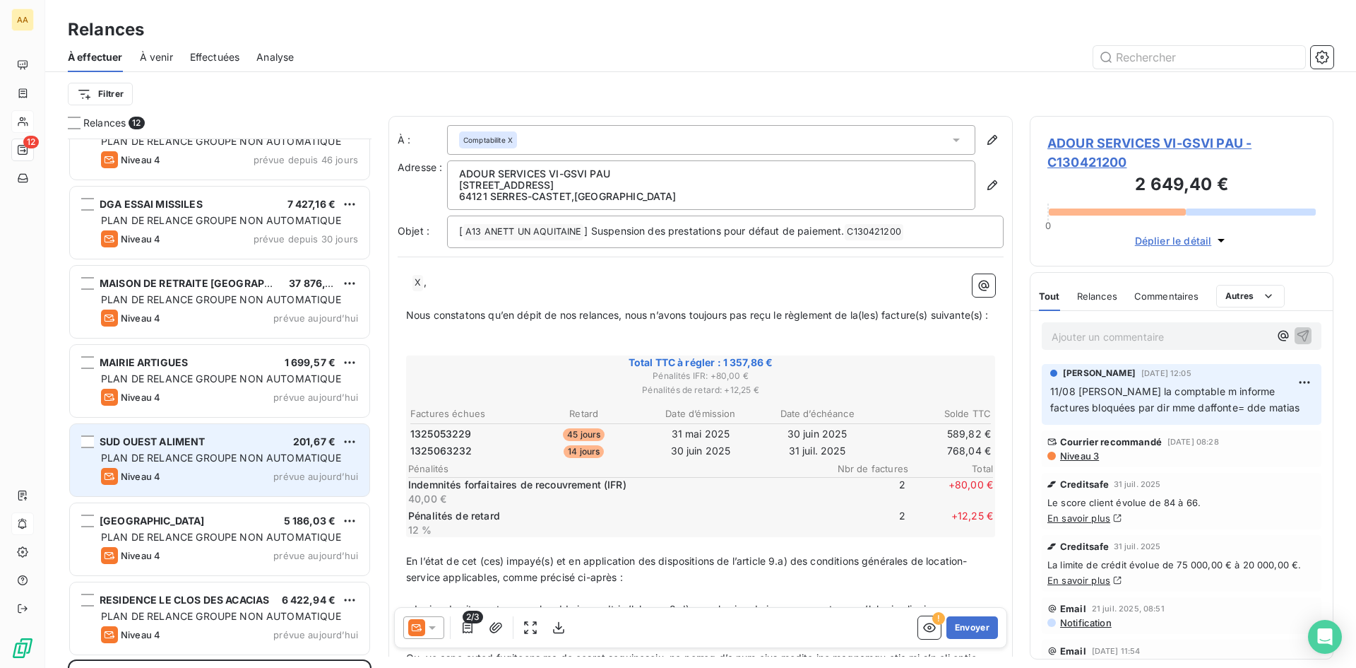
click at [254, 468] on div "Niveau 4 prévue aujourd’hui" at bounding box center [229, 476] width 257 height 17
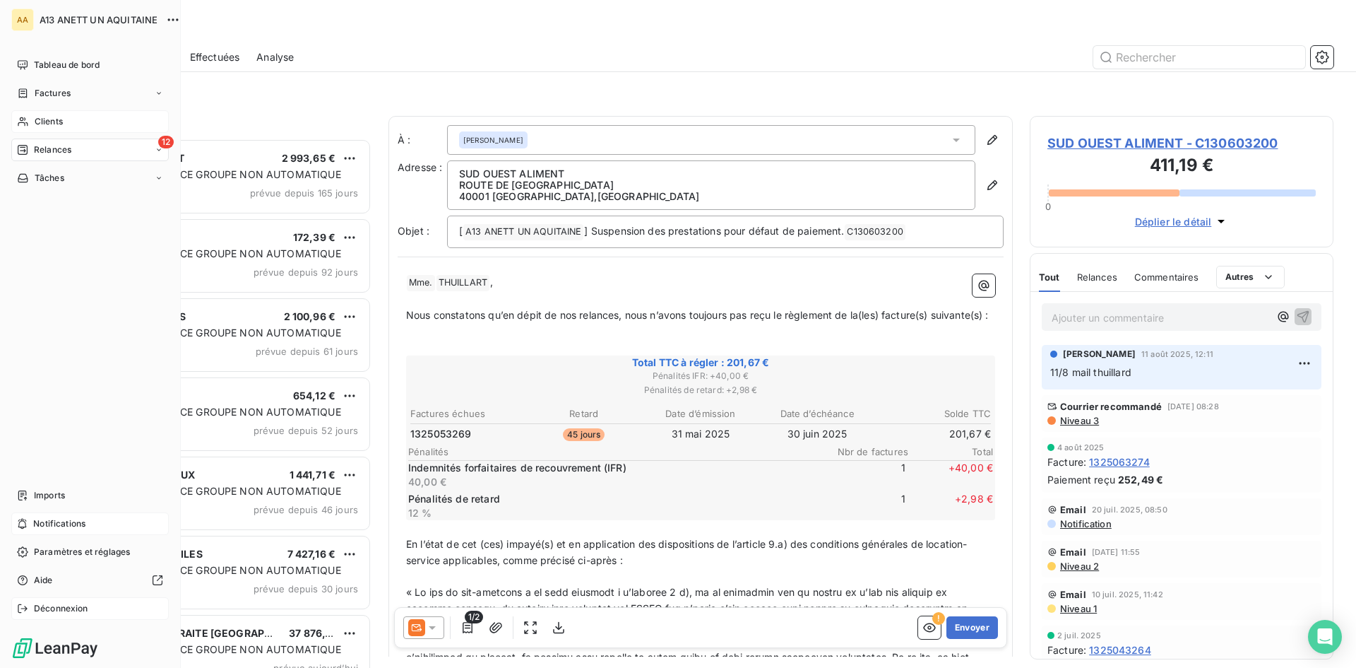
click at [43, 601] on div "Déconnexion" at bounding box center [90, 608] width 158 height 23
